Goal: Task Accomplishment & Management: Manage account settings

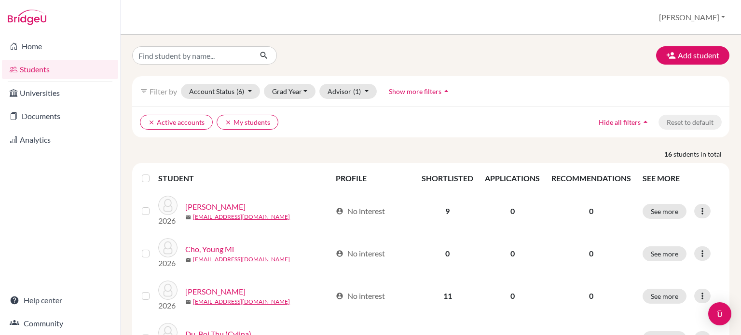
scroll to position [456, 0]
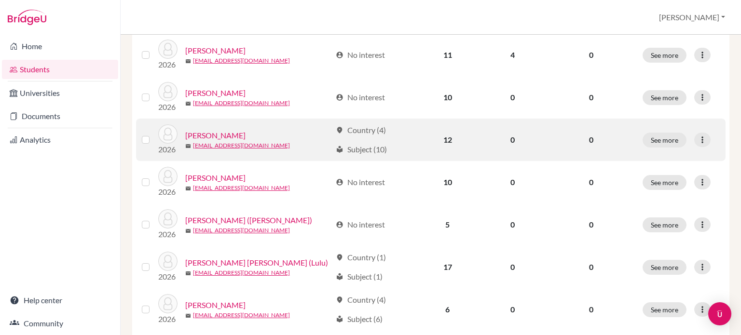
click at [201, 133] on link "Lee, Siyun" at bounding box center [215, 136] width 60 height 12
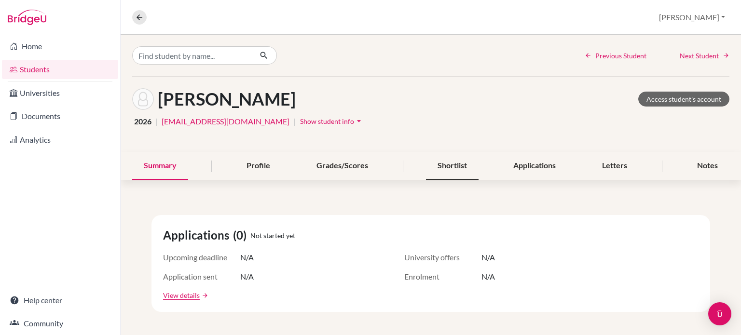
click at [456, 166] on div "Shortlist" at bounding box center [452, 166] width 53 height 28
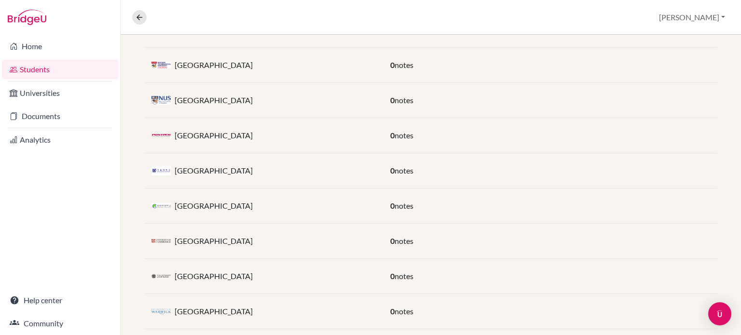
scroll to position [369, 0]
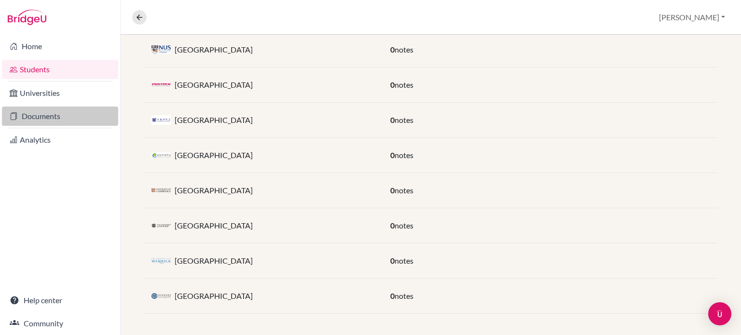
click at [50, 116] on link "Documents" at bounding box center [60, 116] width 116 height 19
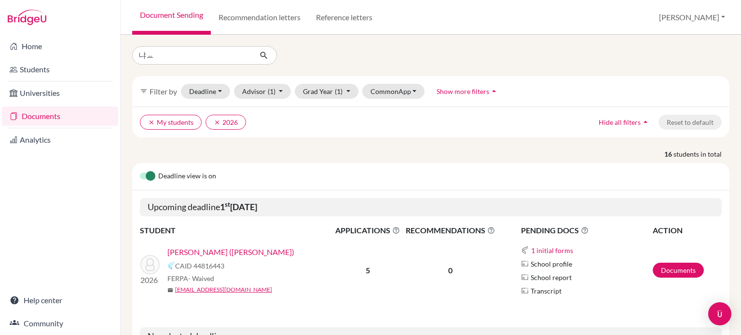
type input "냐"
type input "siyun"
click button "submit" at bounding box center [264, 55] width 26 height 18
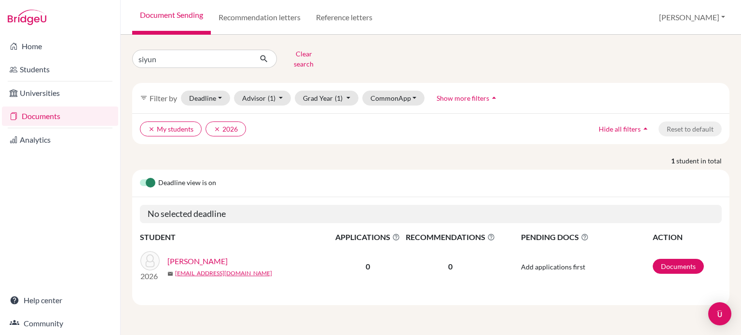
click at [179, 257] on link "[PERSON_NAME]" at bounding box center [197, 262] width 60 height 12
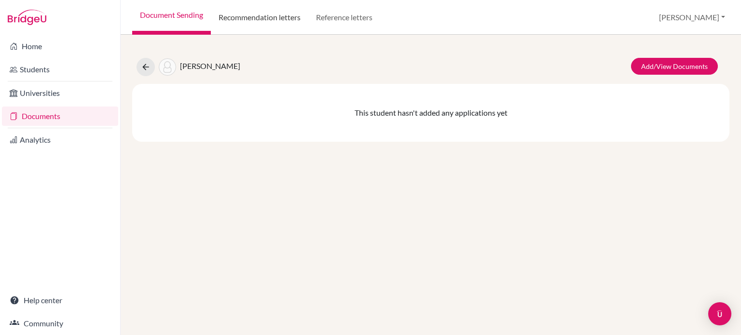
click at [273, 19] on link "Recommendation letters" at bounding box center [259, 17] width 97 height 35
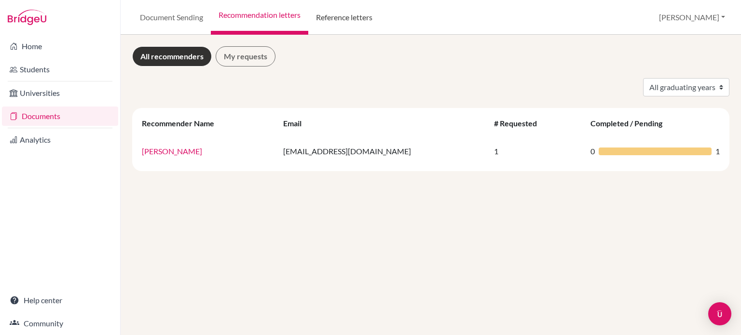
click at [340, 21] on link "Reference letters" at bounding box center [344, 17] width 72 height 35
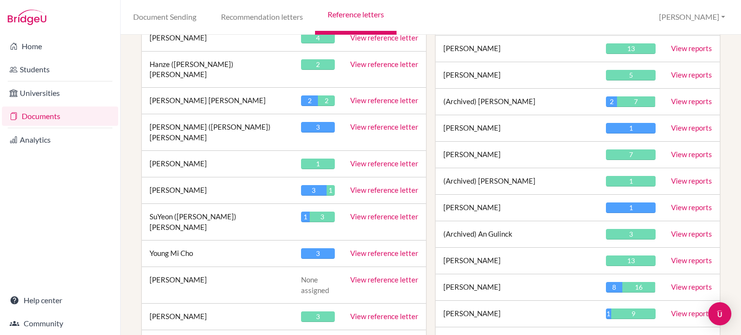
scroll to position [8822, 0]
